Goal: Task Accomplishment & Management: Use online tool/utility

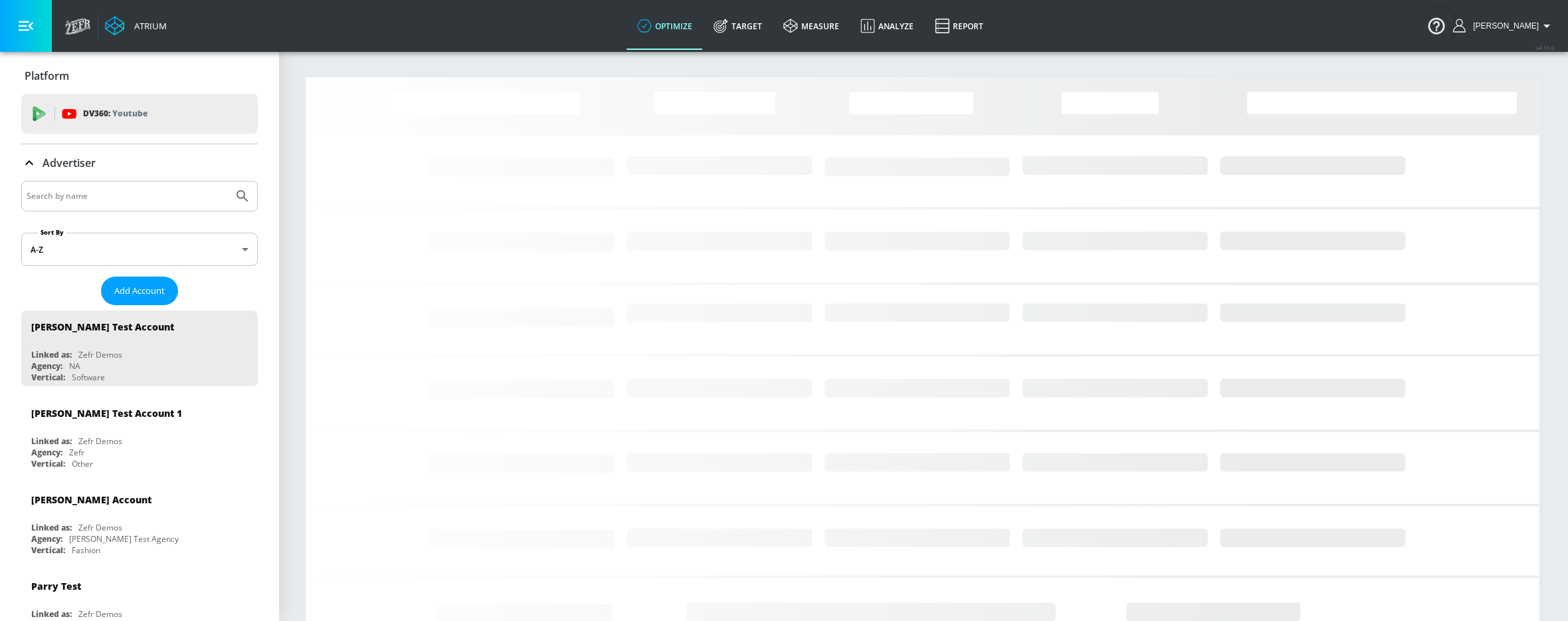
click at [89, 194] on input "Search by name" at bounding box center [127, 196] width 201 height 17
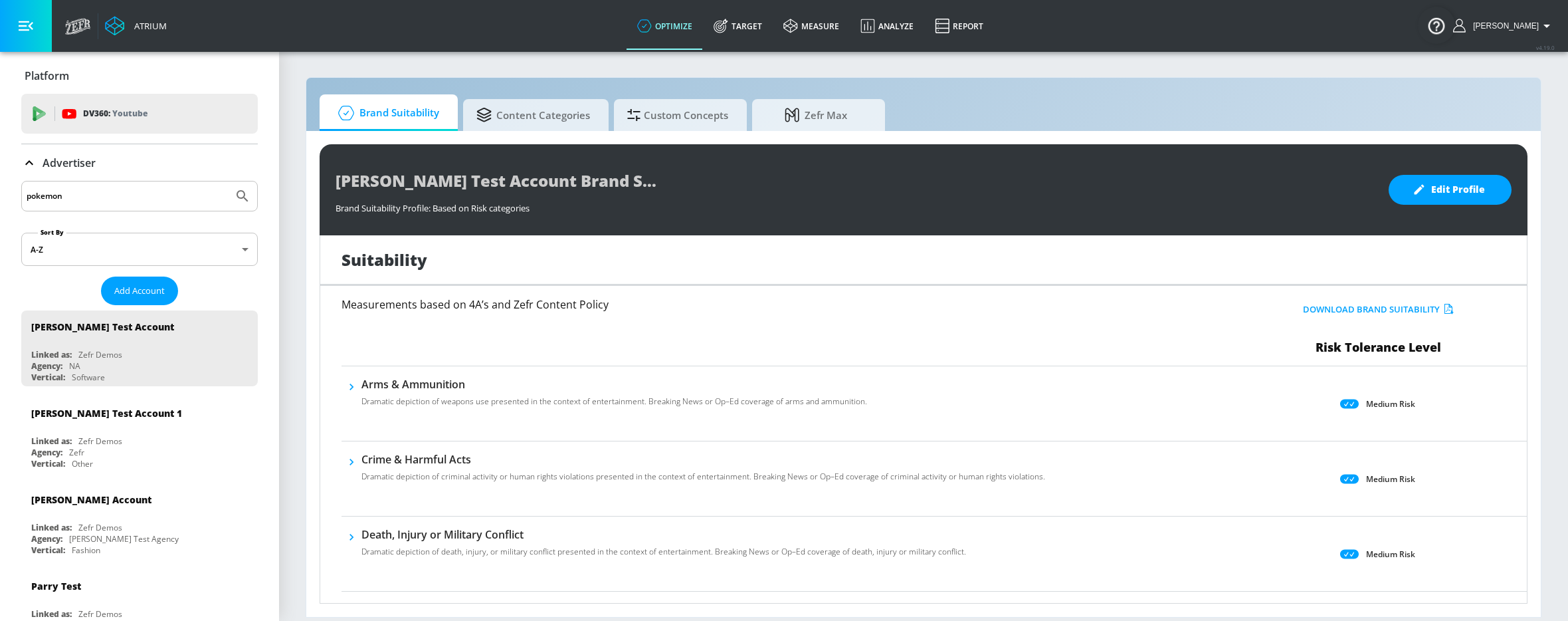
type input "pokemon"
click at [228, 181] on button "Submit Search" at bounding box center [242, 196] width 29 height 29
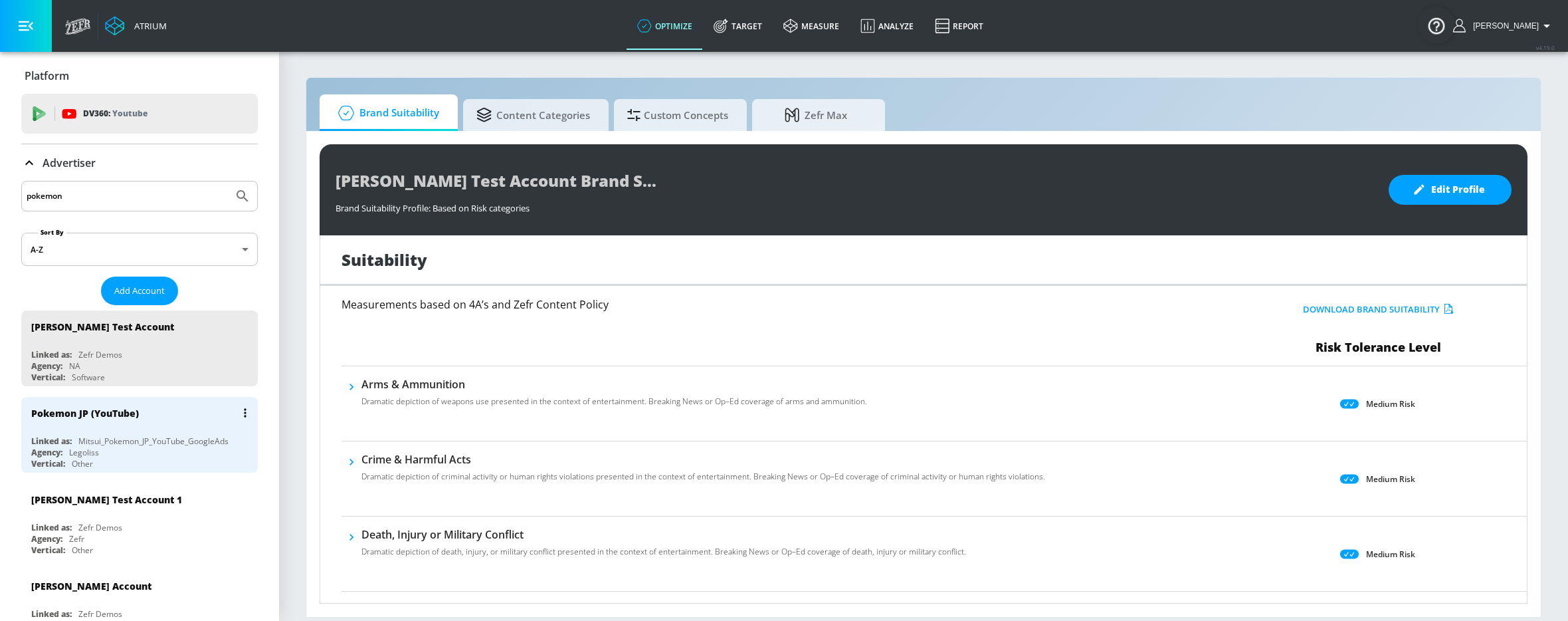
click at [79, 446] on div "Legoliss" at bounding box center [83, 452] width 30 height 11
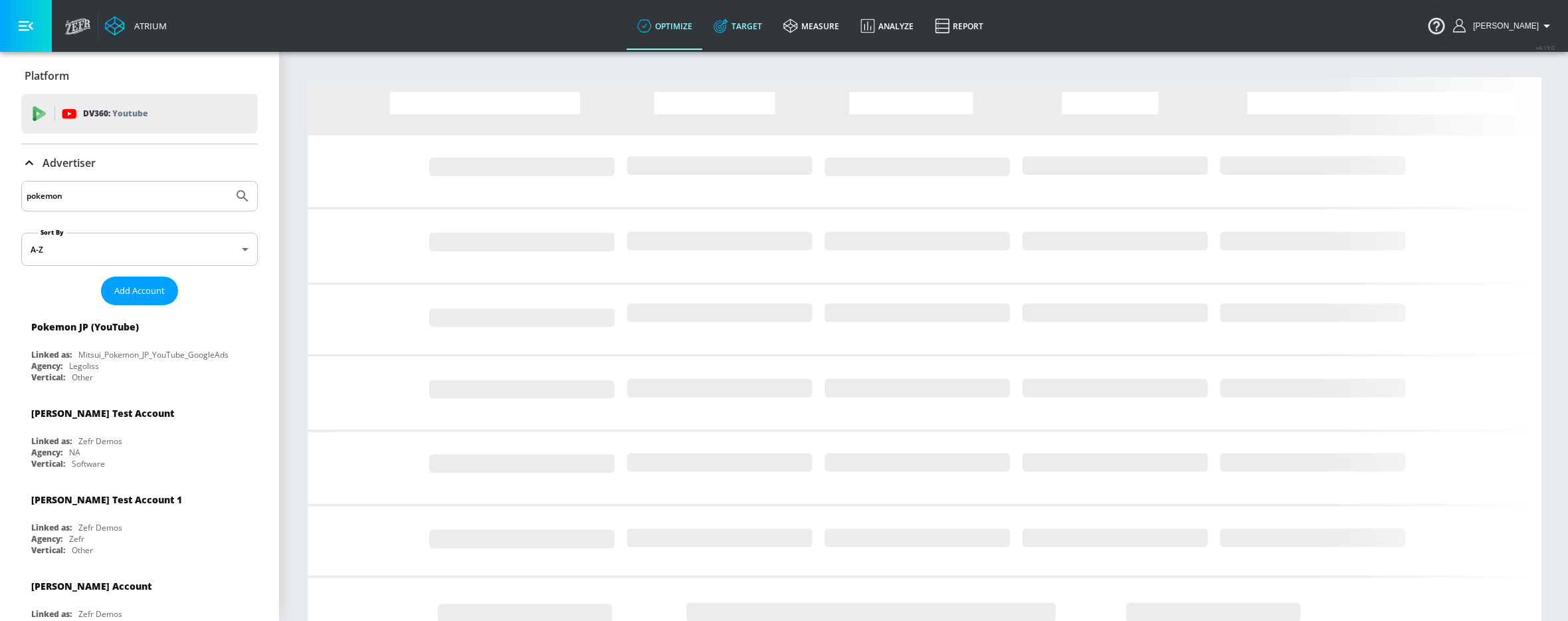
click at [758, 32] on link "Target" at bounding box center [737, 25] width 70 height 48
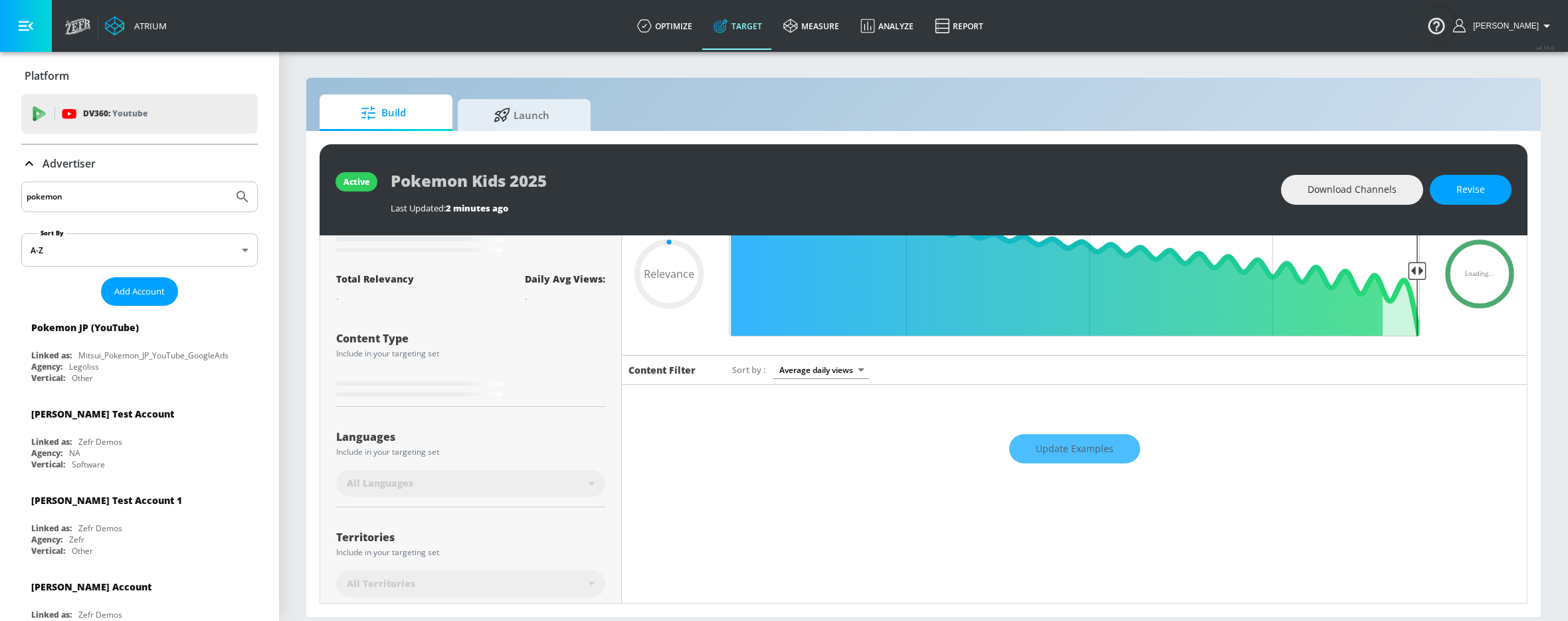
scroll to position [72, 0]
click at [29, 163] on icon at bounding box center [29, 164] width 16 height 16
type input "0.69"
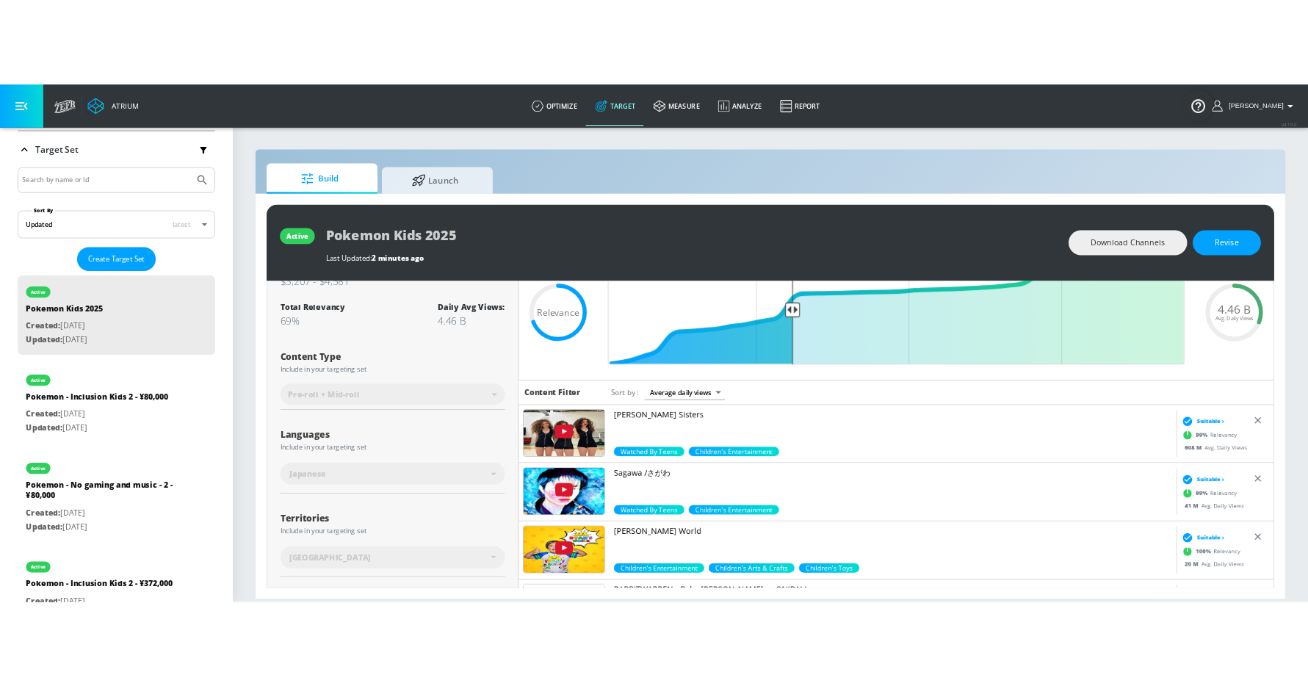
scroll to position [0, 0]
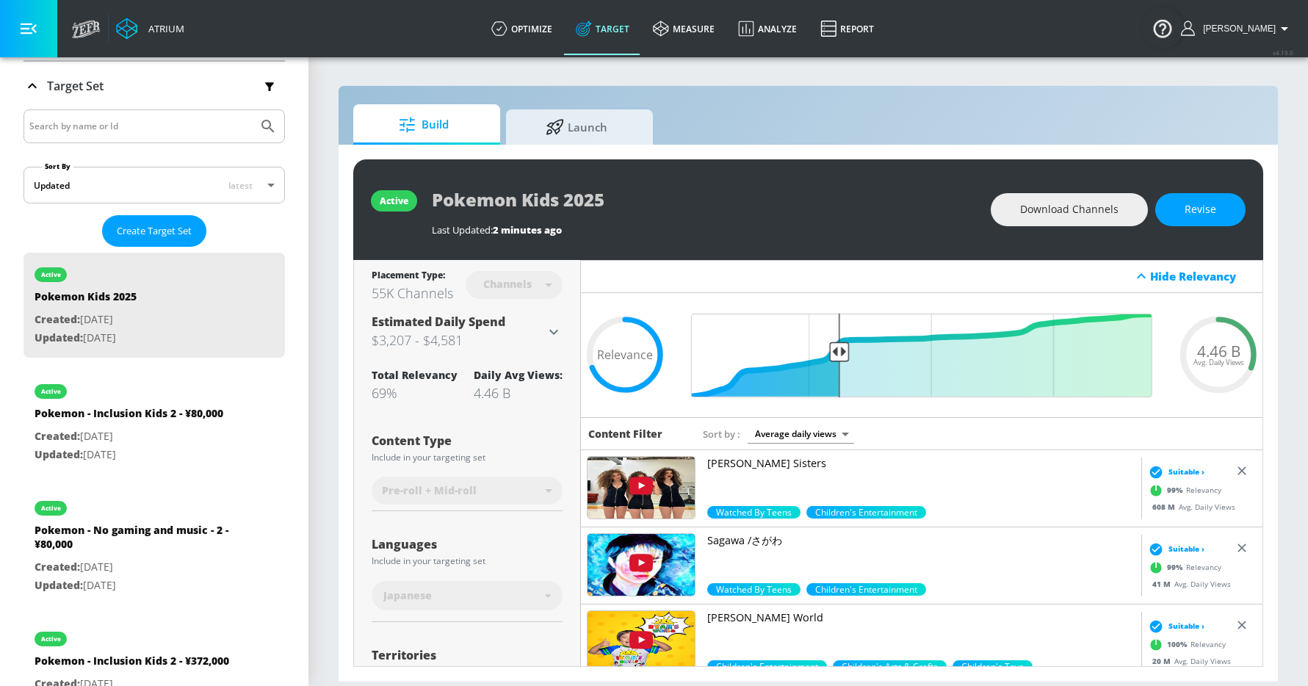
click at [516, 324] on div "Estimated Daily Spend $3,207 - $4,581" at bounding box center [457, 331] width 173 height 37
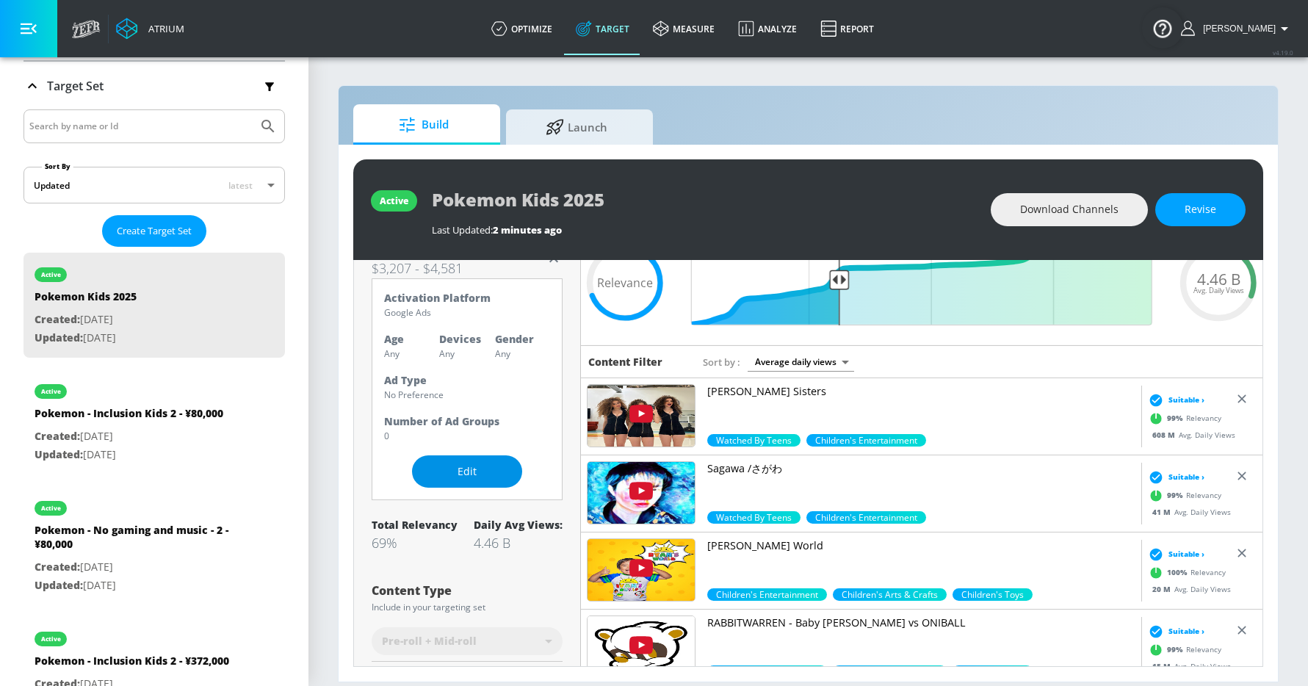
scroll to position [74, 0]
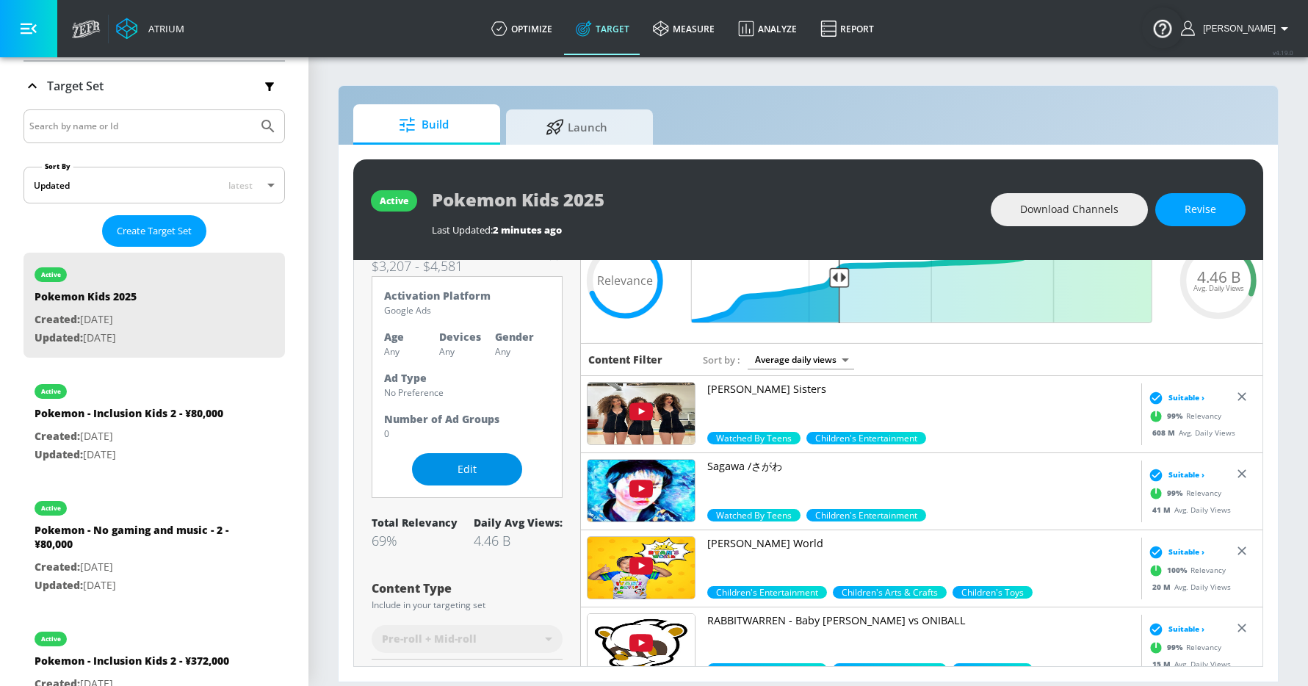
click at [451, 472] on span "Edit" at bounding box center [466, 469] width 51 height 18
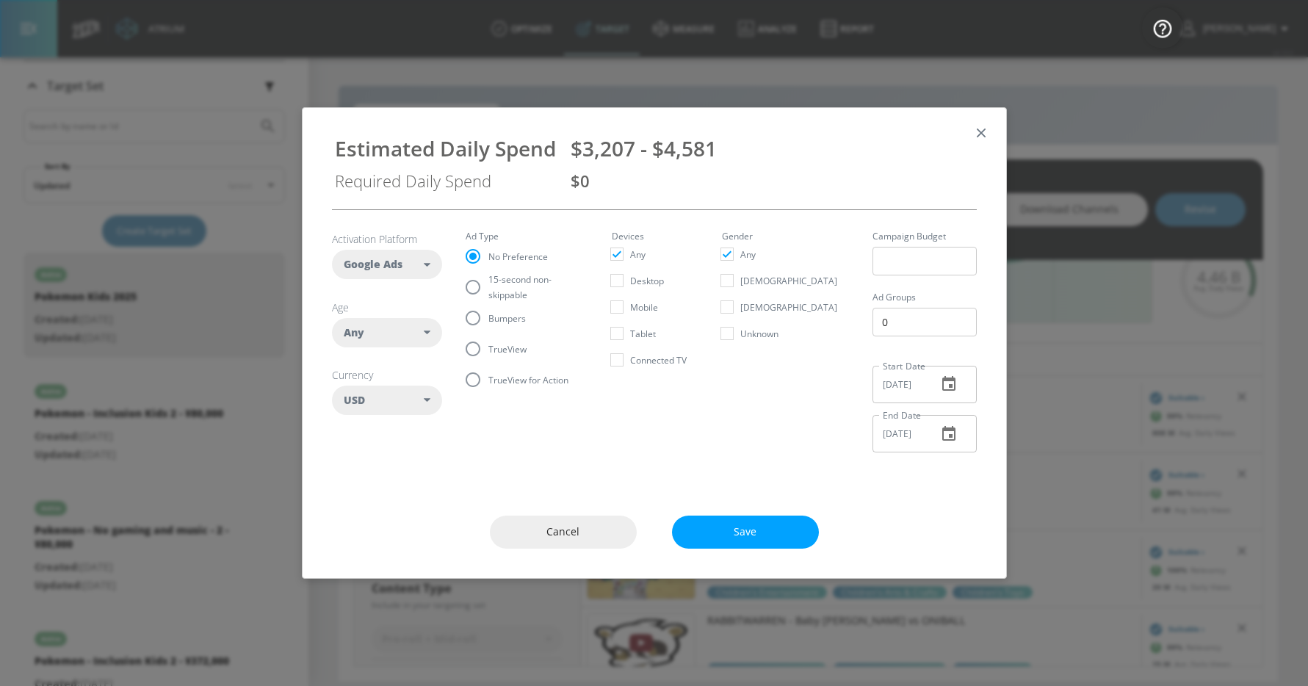
click at [986, 128] on icon "button" at bounding box center [981, 133] width 16 height 16
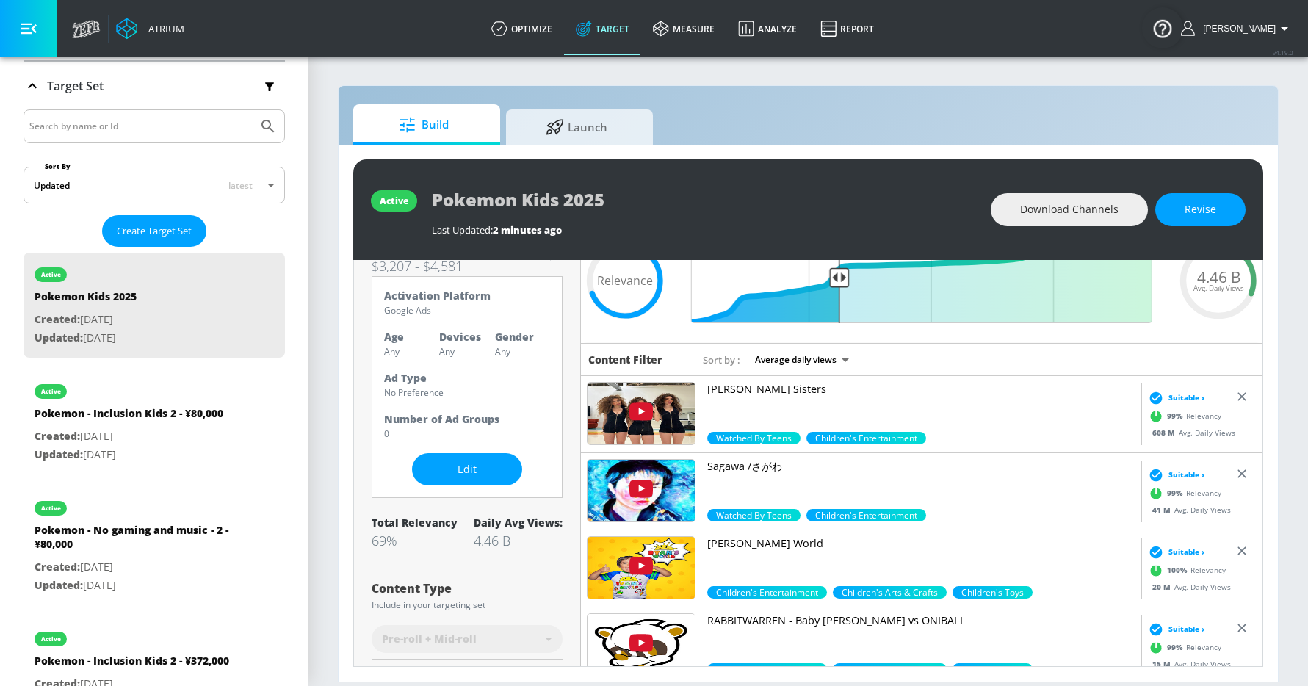
scroll to position [0, 0]
